Goal: Information Seeking & Learning: Learn about a topic

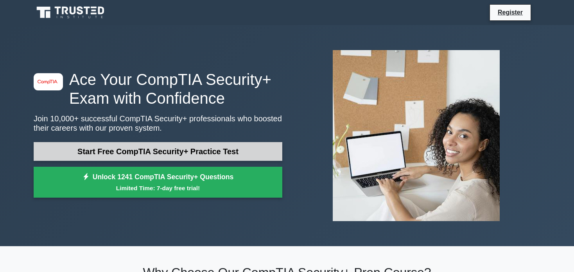
click at [202, 149] on link "Start Free CompTIA Security+ Practice Test" at bounding box center [158, 151] width 249 height 19
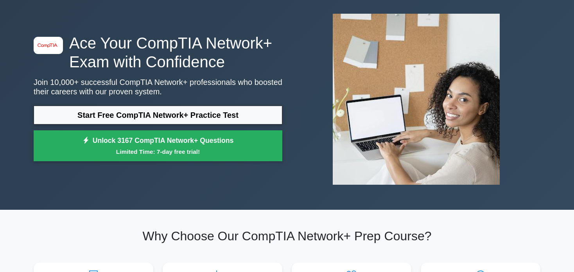
scroll to position [39, 0]
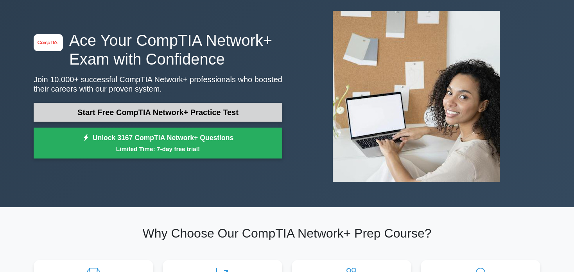
click at [249, 114] on link "Start Free CompTIA Network+ Practice Test" at bounding box center [158, 112] width 249 height 19
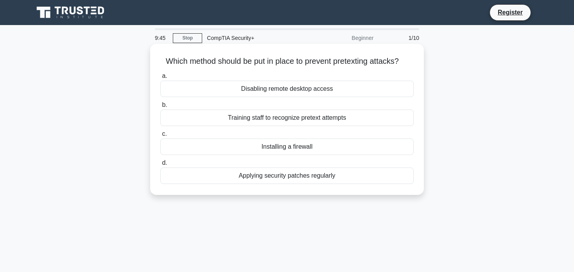
click at [290, 143] on div "Installing a firewall" at bounding box center [287, 147] width 254 height 16
click at [160, 137] on input "c. Installing a firewall" at bounding box center [160, 133] width 0 height 5
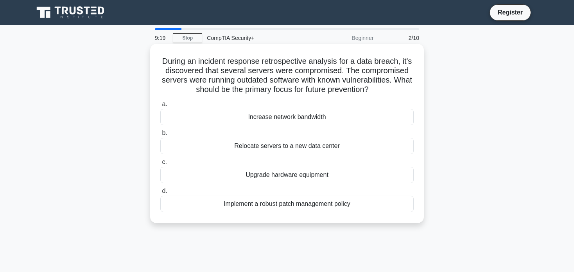
click at [271, 202] on div "Implement a robust patch management policy" at bounding box center [287, 204] width 254 height 16
click at [160, 194] on input "d. Implement a robust patch management policy" at bounding box center [160, 191] width 0 height 5
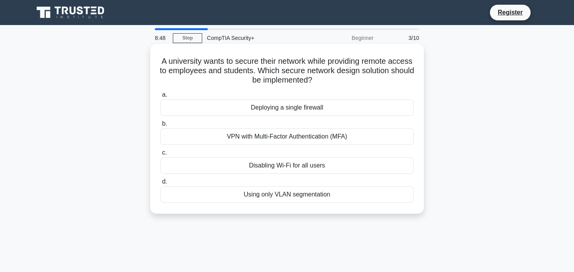
click at [320, 139] on div "VPN with Multi-Factor Authentication (MFA)" at bounding box center [287, 136] width 254 height 16
click at [160, 126] on input "b. VPN with Multi-Factor Authentication (MFA)" at bounding box center [160, 123] width 0 height 5
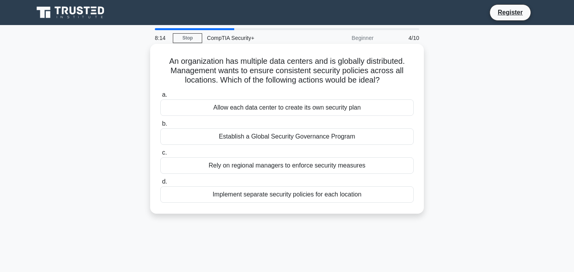
click at [299, 138] on div "Establish a Global Security Governance Program" at bounding box center [287, 136] width 254 height 16
click at [160, 126] on input "b. Establish a Global Security Governance Program" at bounding box center [160, 123] width 0 height 5
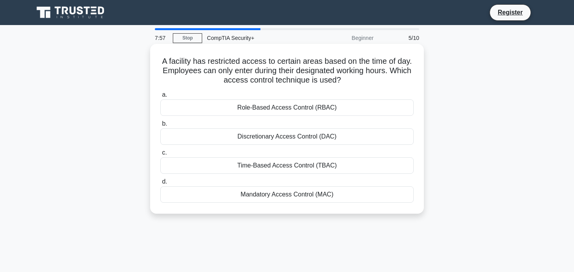
click at [295, 169] on div "Time-Based Access Control (TBAC)" at bounding box center [287, 165] width 254 height 16
click at [160, 155] on input "c. Time-Based Access Control (TBAC)" at bounding box center [160, 152] width 0 height 5
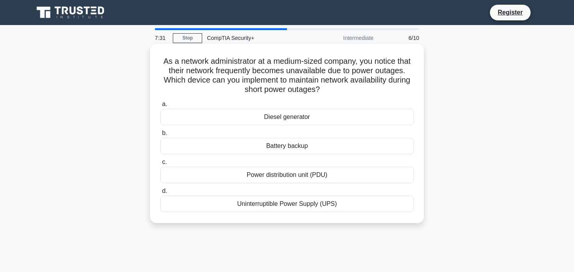
click at [300, 203] on div "Uninterruptible Power Supply (UPS)" at bounding box center [287, 204] width 254 height 16
click at [274, 205] on div "Uninterruptible Power Supply (UPS)" at bounding box center [287, 204] width 254 height 16
click at [160, 194] on input "d. Uninterruptible Power Supply (UPS)" at bounding box center [160, 191] width 0 height 5
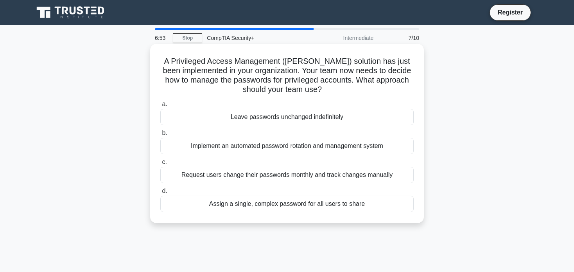
click at [284, 174] on div "Request users change their passwords monthly and track changes manually" at bounding box center [287, 175] width 254 height 16
click at [160, 165] on input "c. Request users change their passwords monthly and track changes manually" at bounding box center [160, 162] width 0 height 5
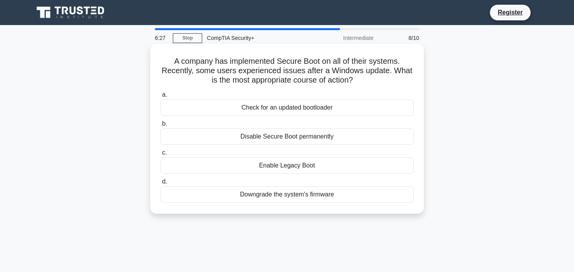
drag, startPoint x: 252, startPoint y: 83, endPoint x: 233, endPoint y: 91, distance: 20.1
click at [233, 91] on label "a. Check for an updated bootloader" at bounding box center [287, 103] width 254 height 26
click at [160, 92] on input "a. Check for an updated bootloader" at bounding box center [160, 94] width 0 height 5
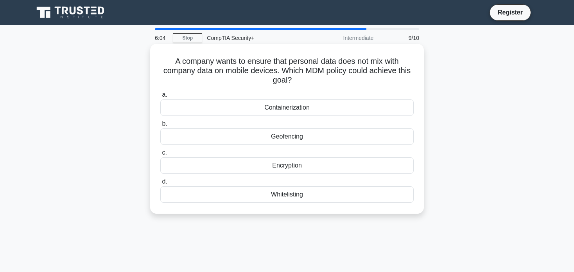
click at [251, 109] on div "Containerization" at bounding box center [287, 107] width 254 height 16
click at [160, 97] on input "a. Containerization" at bounding box center [160, 94] width 0 height 5
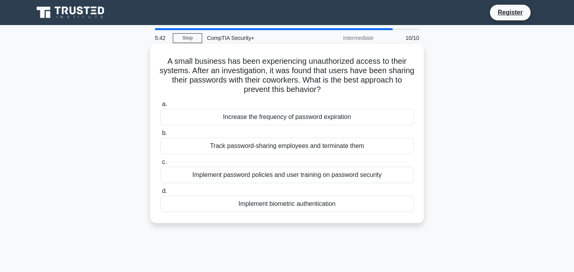
click at [276, 178] on div "Implement password policies and user training on password security" at bounding box center [287, 175] width 254 height 16
click at [160, 165] on input "c. Implement password policies and user training on password security" at bounding box center [160, 162] width 0 height 5
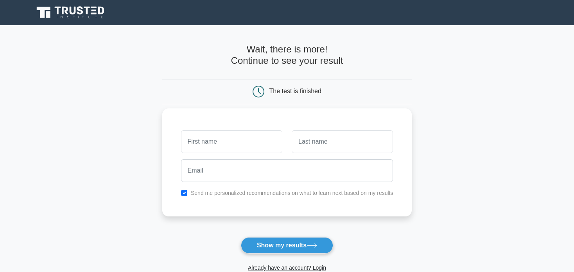
click at [248, 144] on input "text" at bounding box center [231, 141] width 101 height 23
type input "z"
type input "lew"
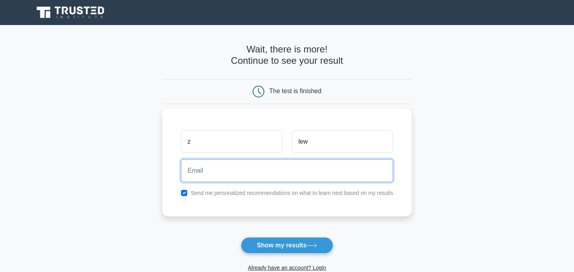
click at [285, 173] on input "email" at bounding box center [287, 170] width 213 height 23
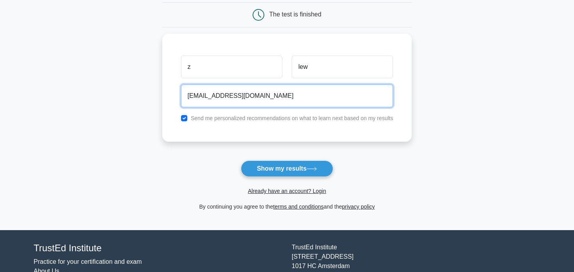
scroll to position [78, 0]
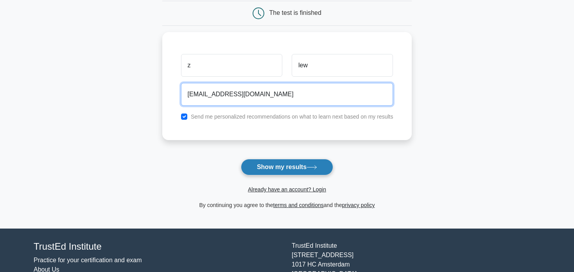
type input "[EMAIL_ADDRESS][DOMAIN_NAME]"
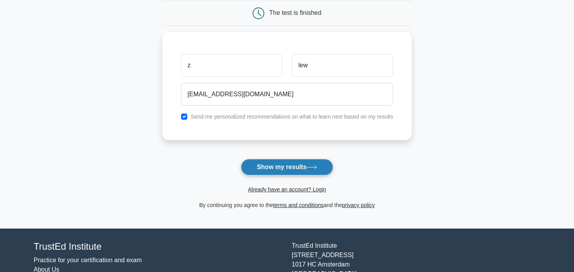
click at [288, 166] on button "Show my results" at bounding box center [287, 167] width 92 height 16
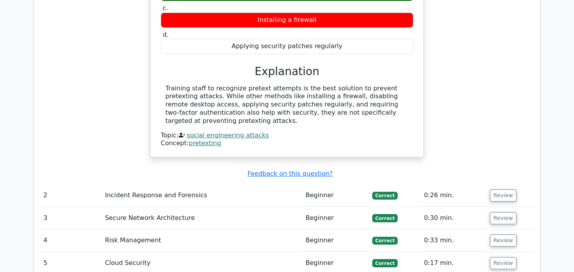
scroll to position [809, 0]
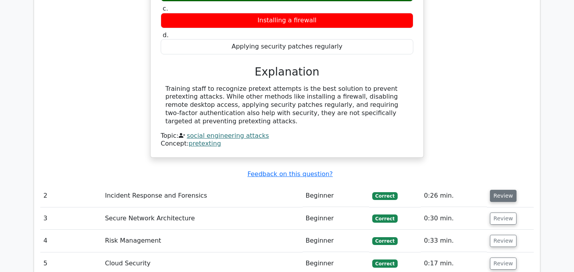
click at [496, 190] on button "Review" at bounding box center [503, 196] width 27 height 12
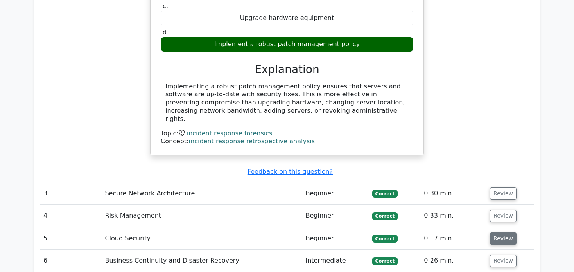
scroll to position [1200, 0]
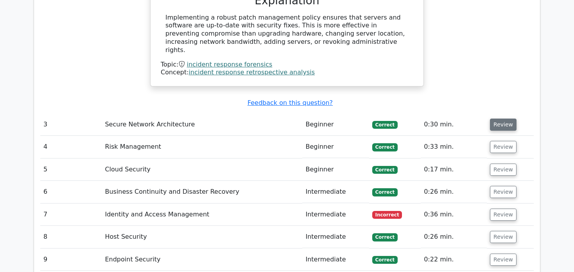
click at [504, 119] on button "Review" at bounding box center [503, 125] width 27 height 12
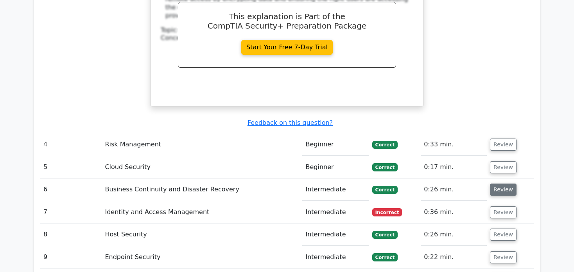
scroll to position [1552, 0]
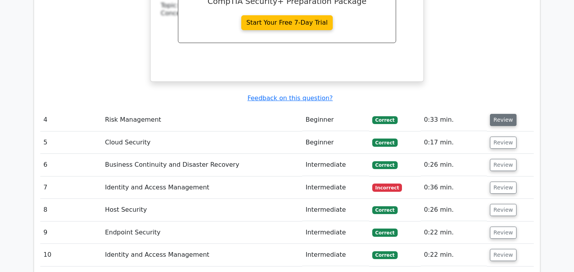
click at [502, 114] on button "Review" at bounding box center [503, 120] width 27 height 12
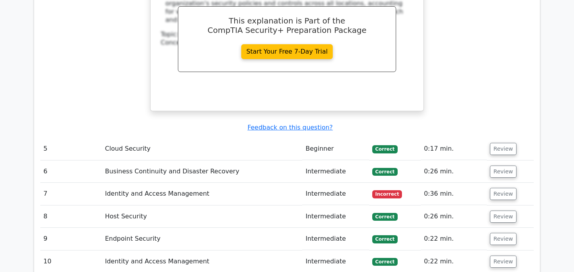
scroll to position [1904, 0]
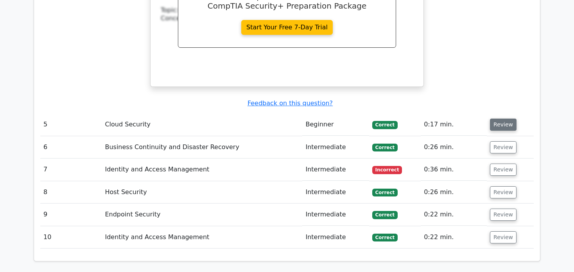
click at [502, 119] on button "Review" at bounding box center [503, 125] width 27 height 12
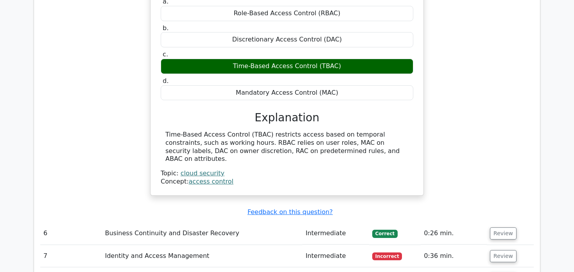
scroll to position [2100, 0]
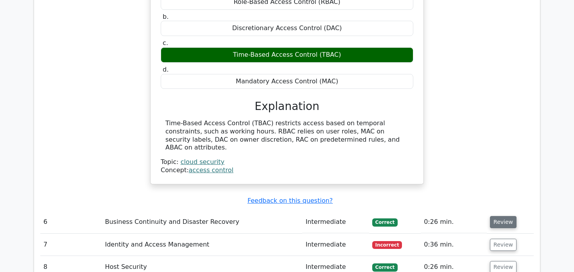
click at [499, 216] on button "Review" at bounding box center [503, 222] width 27 height 12
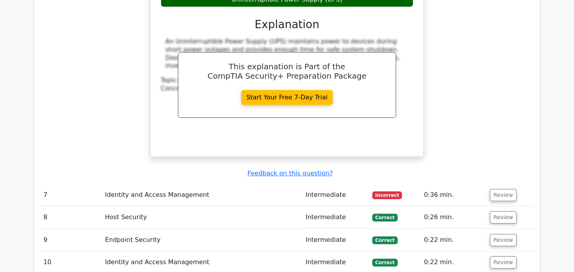
scroll to position [2530, 0]
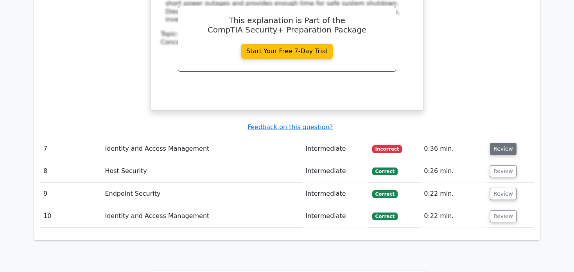
click at [500, 143] on button "Review" at bounding box center [503, 149] width 27 height 12
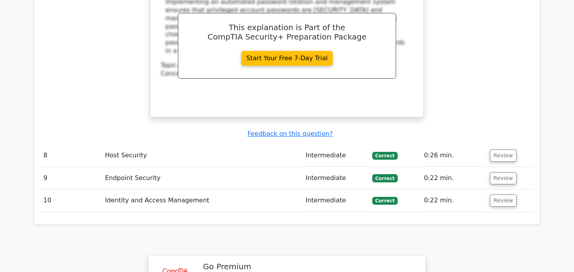
scroll to position [2883, 0]
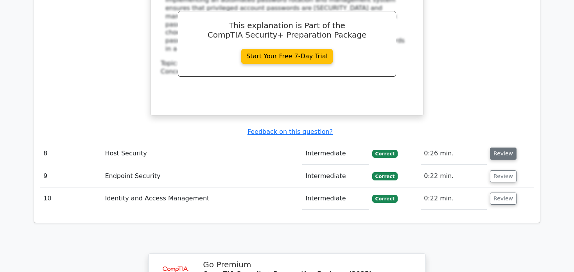
click at [500, 148] on button "Review" at bounding box center [503, 154] width 27 height 12
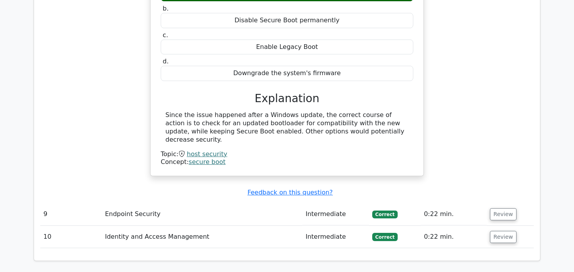
scroll to position [3117, 0]
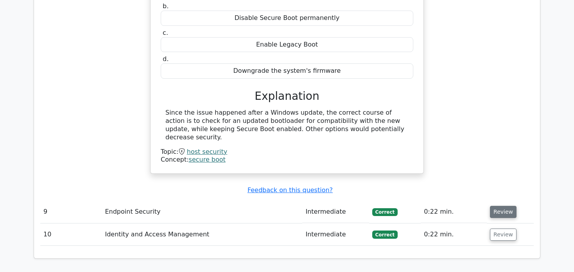
click at [501, 206] on button "Review" at bounding box center [503, 212] width 27 height 12
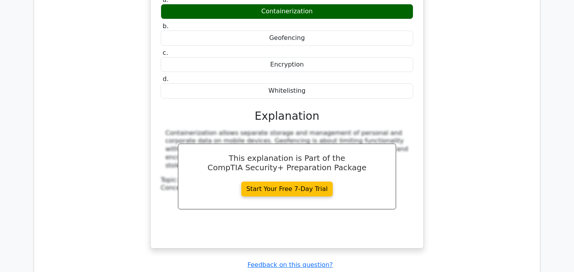
scroll to position [3431, 0]
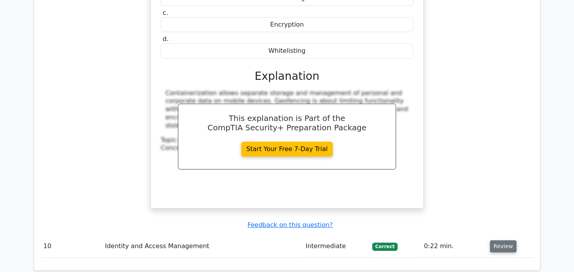
click at [502, 240] on button "Review" at bounding box center [503, 246] width 27 height 12
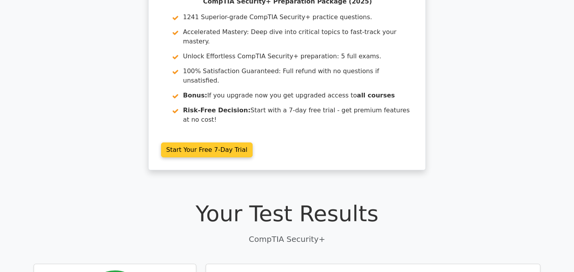
scroll to position [0, 0]
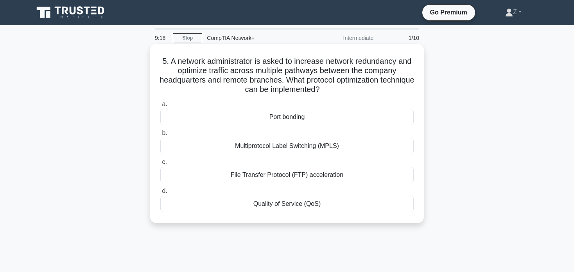
click at [298, 119] on div "Port bonding" at bounding box center [287, 117] width 254 height 16
click at [160, 107] on input "a. [GEOGRAPHIC_DATA]" at bounding box center [160, 104] width 0 height 5
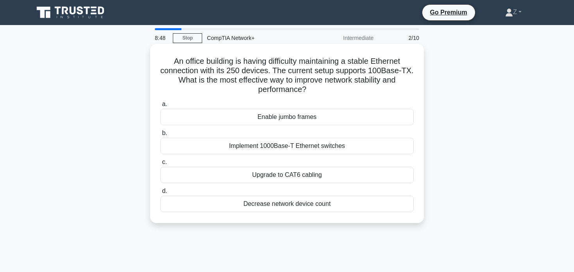
click at [297, 147] on div "Implement 1000Base-T Ethernet switches" at bounding box center [287, 146] width 254 height 16
click at [160, 136] on input "b. Implement 1000Base-T Ethernet switches" at bounding box center [160, 133] width 0 height 5
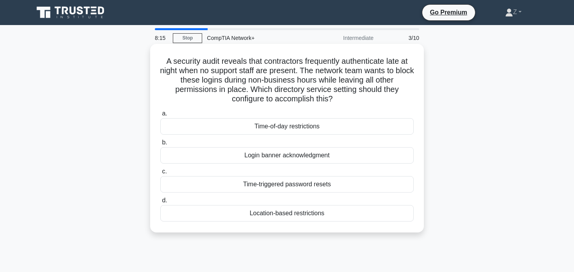
click at [259, 127] on div "Time-of-day restrictions" at bounding box center [287, 126] width 254 height 16
click at [160, 116] on input "a. Time-of-day restrictions" at bounding box center [160, 113] width 0 height 5
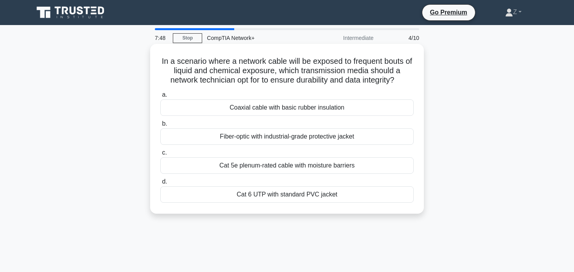
click at [314, 197] on div "Cat 6 UTP with standard PVC jacket" at bounding box center [287, 194] width 254 height 16
click at [160, 184] on input "d. Cat 6 UTP with standard PVC jacket" at bounding box center [160, 181] width 0 height 5
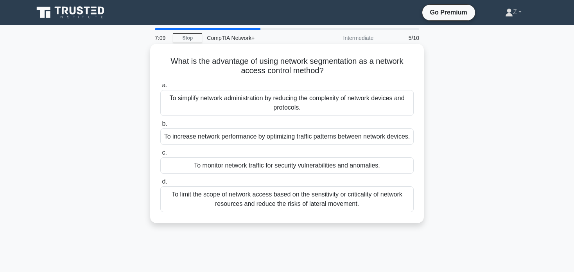
click at [238, 136] on div "To increase network performance by optimizing traffic patterns between network …" at bounding box center [287, 136] width 254 height 16
click at [160, 126] on input "b. To increase network performance by optimizing traffic patterns between netwo…" at bounding box center [160, 123] width 0 height 5
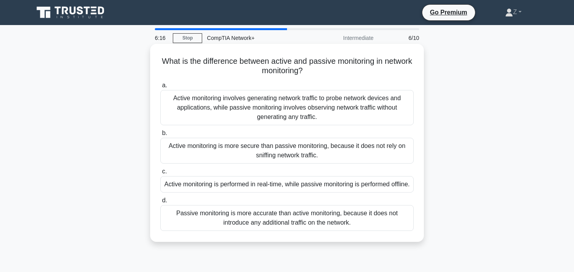
click at [349, 111] on div "Active monitoring involves generating network traffic to probe network devices …" at bounding box center [287, 107] width 254 height 35
click at [160, 88] on input "a. Active monitoring involves generating network traffic to probe network devic…" at bounding box center [160, 85] width 0 height 5
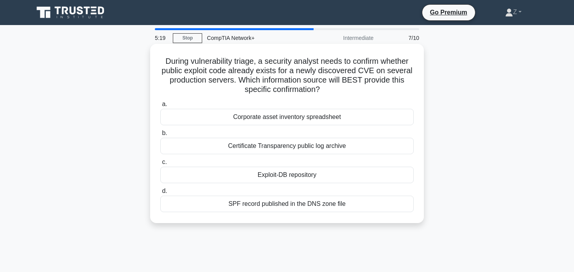
click at [292, 205] on div "SPF record published in the DNS zone file" at bounding box center [287, 204] width 254 height 16
click at [160, 194] on input "d. SPF record published in the DNS zone file" at bounding box center [160, 191] width 0 height 5
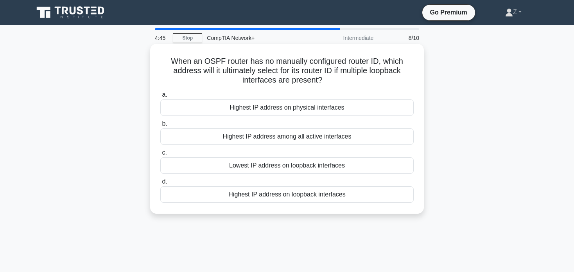
click at [216, 137] on div "Highest IP address among all active interfaces" at bounding box center [287, 136] width 254 height 16
click at [160, 126] on input "b. Highest IP address among all active interfaces" at bounding box center [160, 123] width 0 height 5
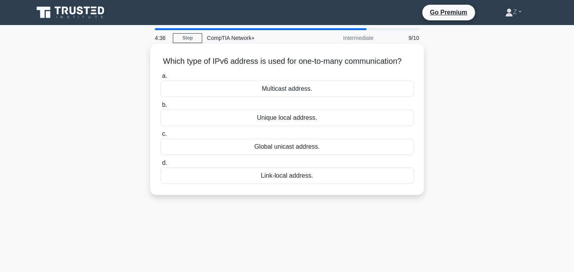
click at [306, 184] on div "Link-local address." at bounding box center [287, 175] width 254 height 16
click at [160, 166] on input "d. Link-local address." at bounding box center [160, 162] width 0 height 5
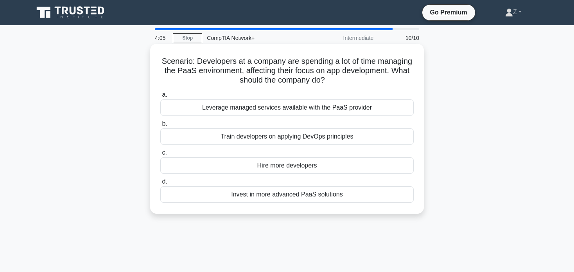
click at [255, 110] on div "Leverage managed services available with the PaaS provider" at bounding box center [287, 107] width 254 height 16
click at [160, 97] on input "a. Leverage managed services available with the PaaS provider" at bounding box center [160, 94] width 0 height 5
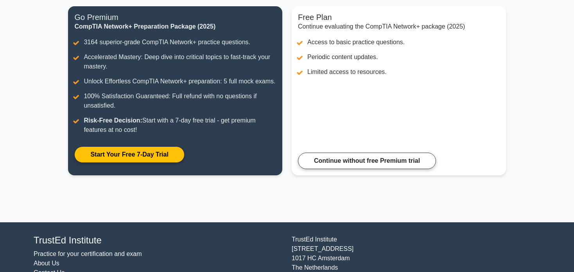
scroll to position [98, 0]
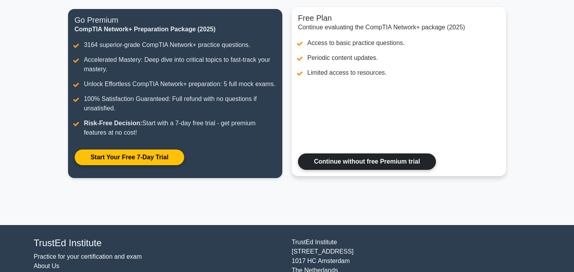
click at [324, 165] on link "Continue without free Premium trial" at bounding box center [367, 161] width 138 height 16
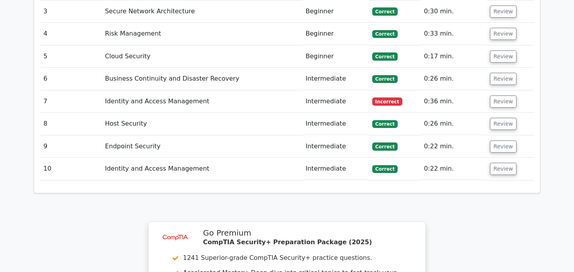
scroll to position [1239, 0]
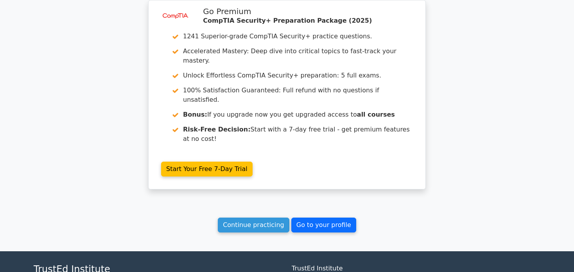
click at [325, 218] on link "Go to your profile" at bounding box center [324, 225] width 65 height 15
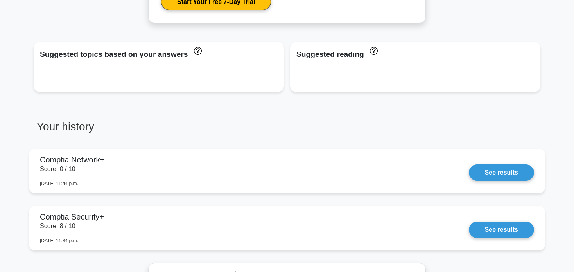
scroll to position [626, 0]
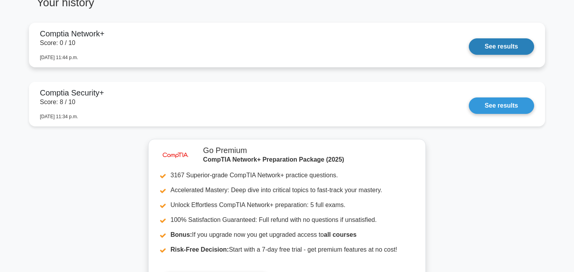
click at [495, 48] on link "See results" at bounding box center [501, 46] width 65 height 16
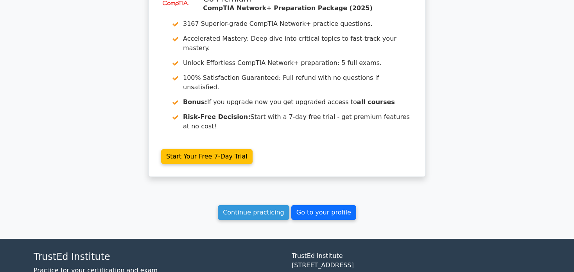
scroll to position [656, 0]
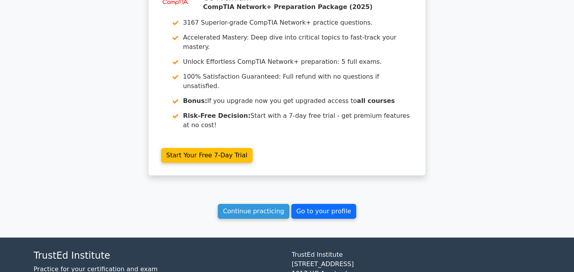
click at [317, 204] on link "Go to your profile" at bounding box center [324, 211] width 65 height 15
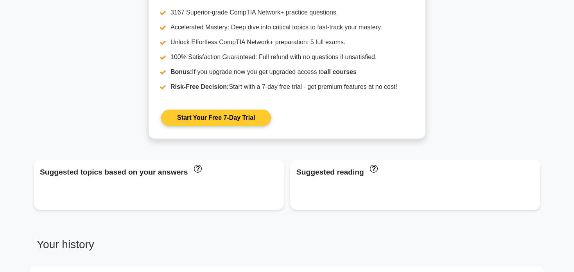
scroll to position [379, 0]
